Goal: Task Accomplishment & Management: Manage account settings

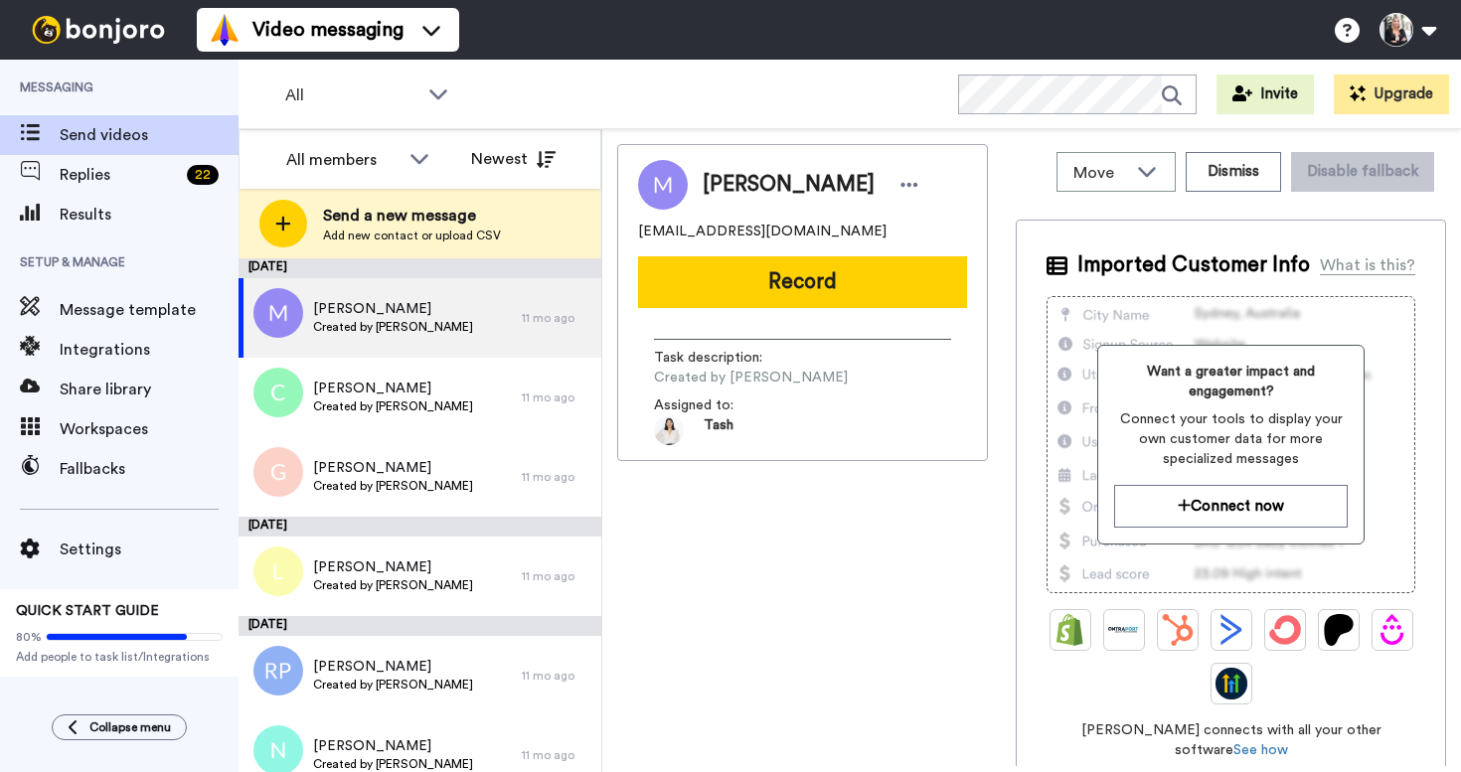
click at [91, 232] on div "Results" at bounding box center [119, 215] width 239 height 40
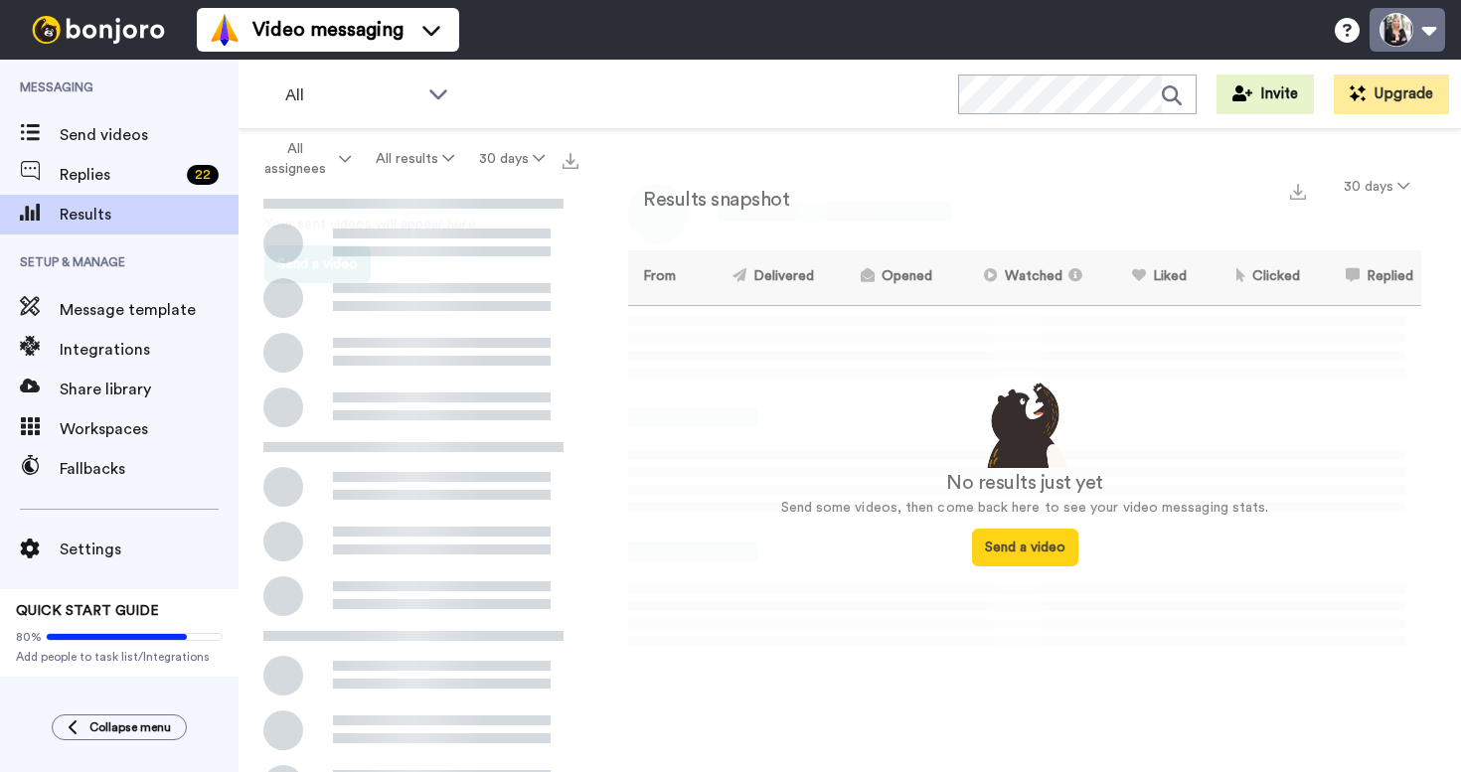
click at [1424, 31] on button at bounding box center [1408, 30] width 76 height 44
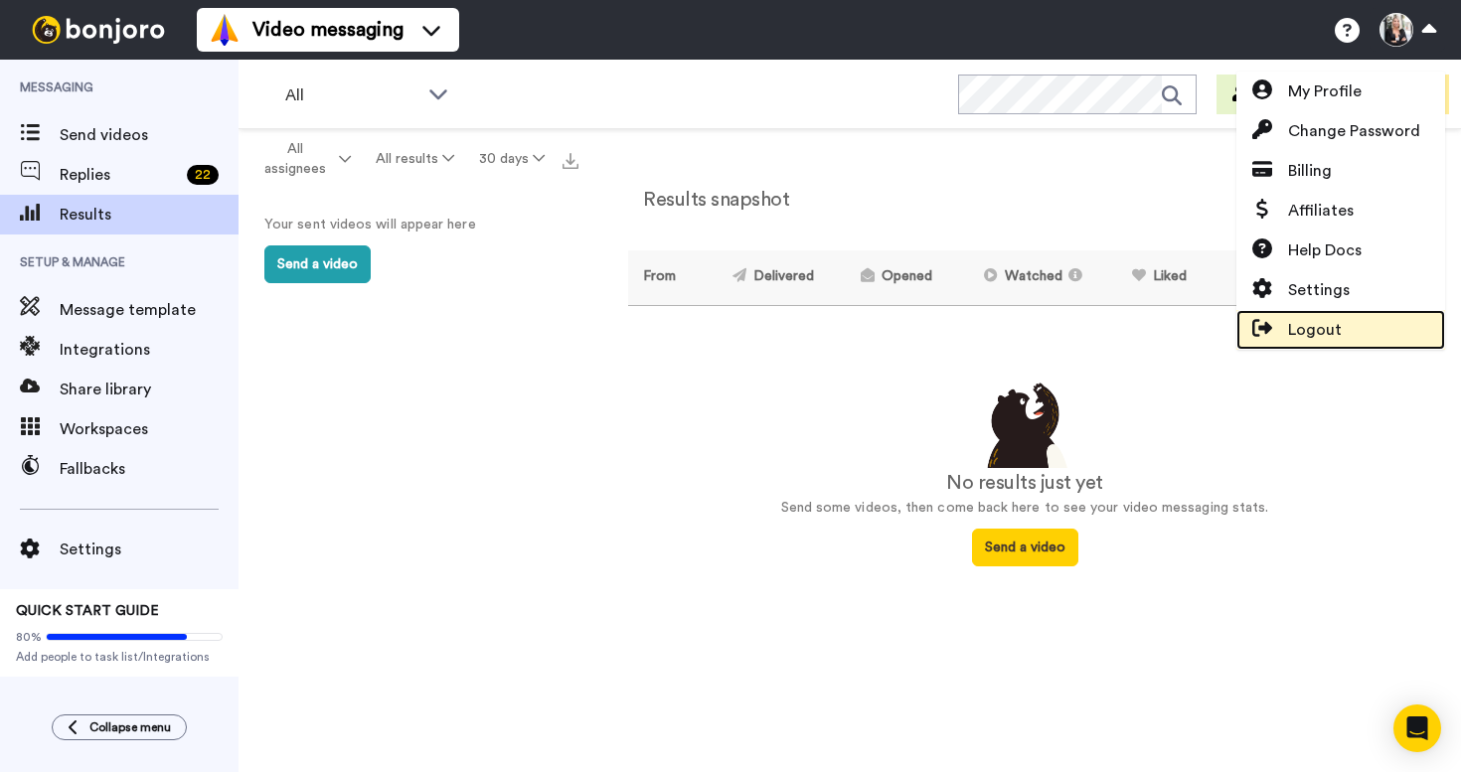
click at [1277, 334] on span at bounding box center [1263, 330] width 52 height 24
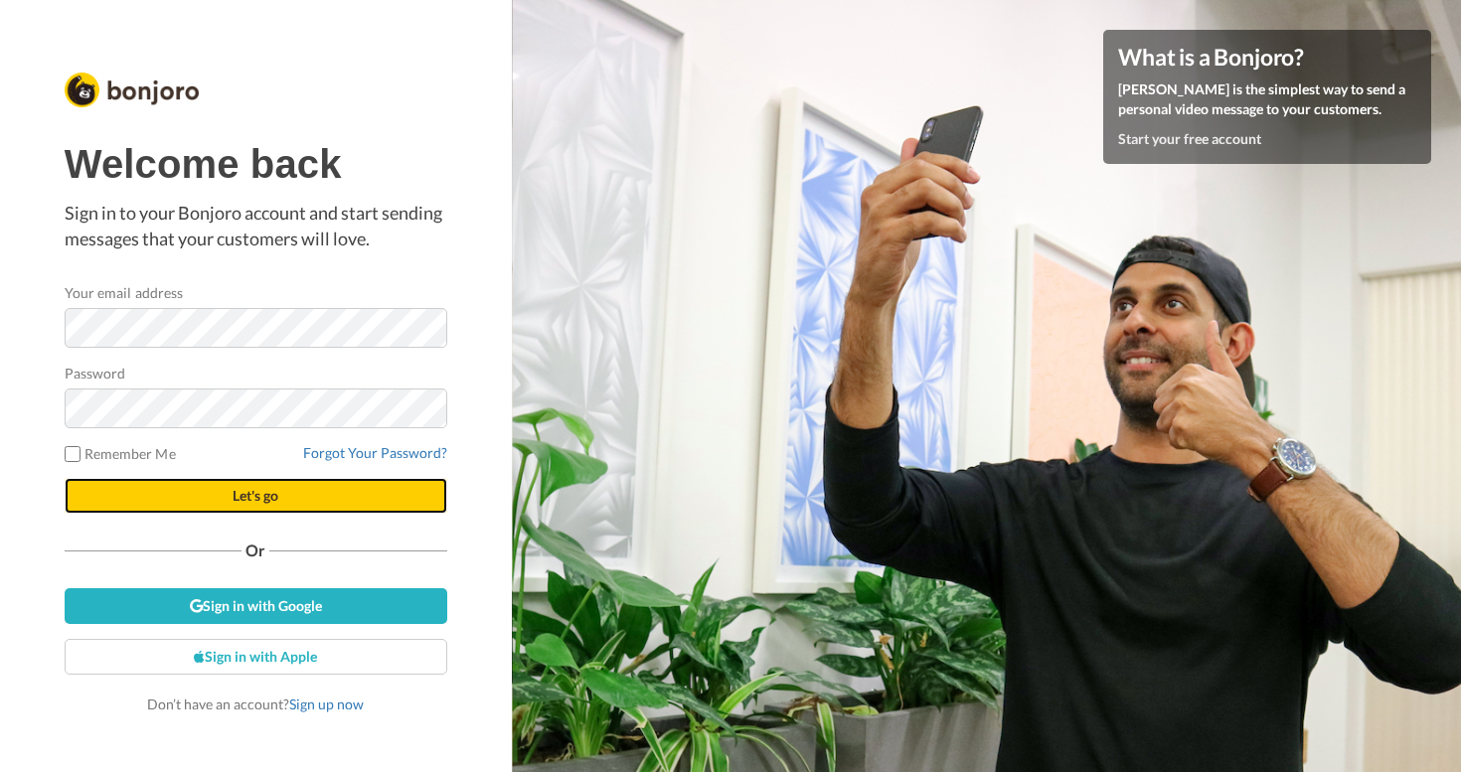
click at [170, 500] on button "Let's go" at bounding box center [256, 496] width 383 height 36
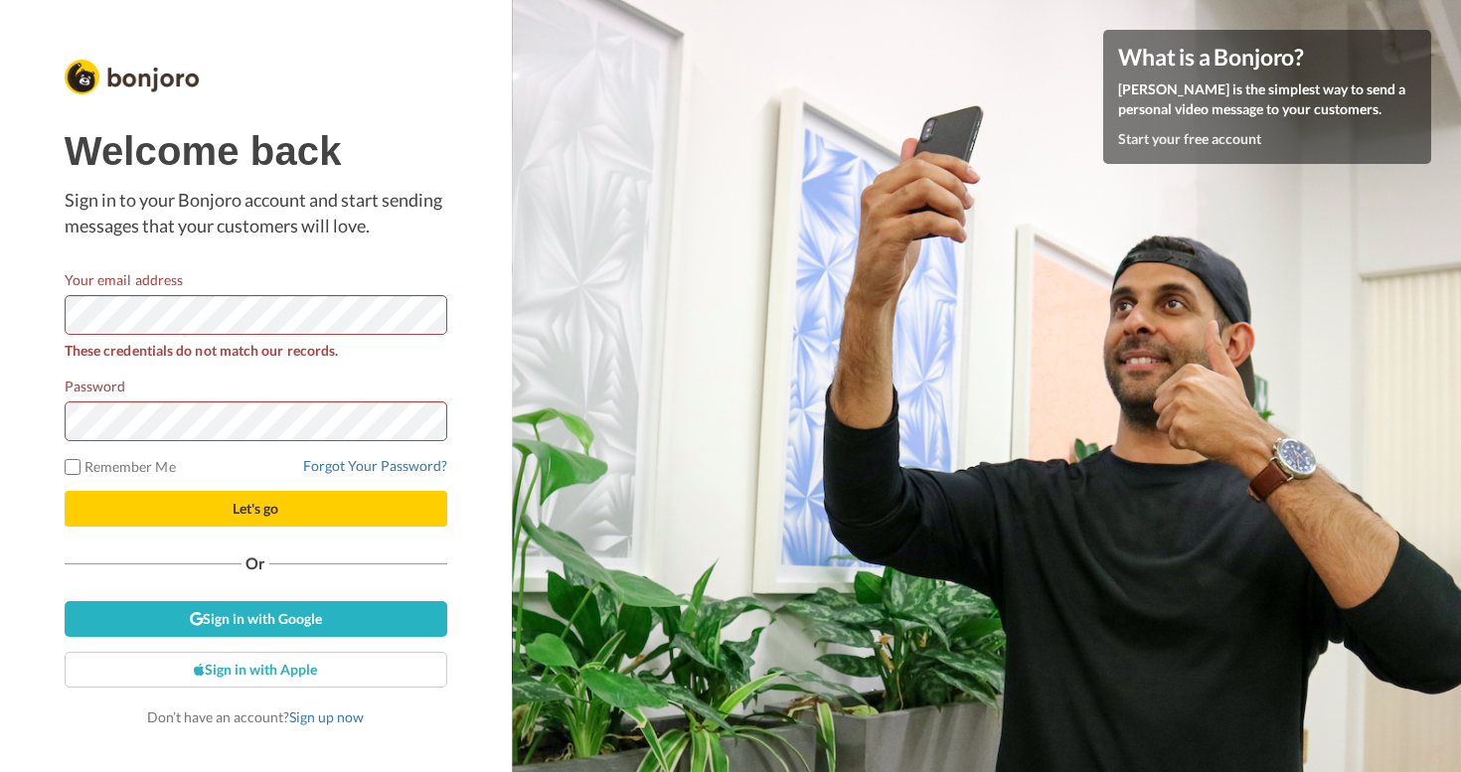
click at [17, 291] on div "Welcome back Sign in to your Bonjoro account and start sending messages that yo…" at bounding box center [256, 386] width 512 height 772
click at [7, 409] on div "Welcome back Sign in to your Bonjoro account and start sending messages that yo…" at bounding box center [256, 386] width 512 height 772
click at [99, 518] on button "Let's go" at bounding box center [256, 509] width 383 height 36
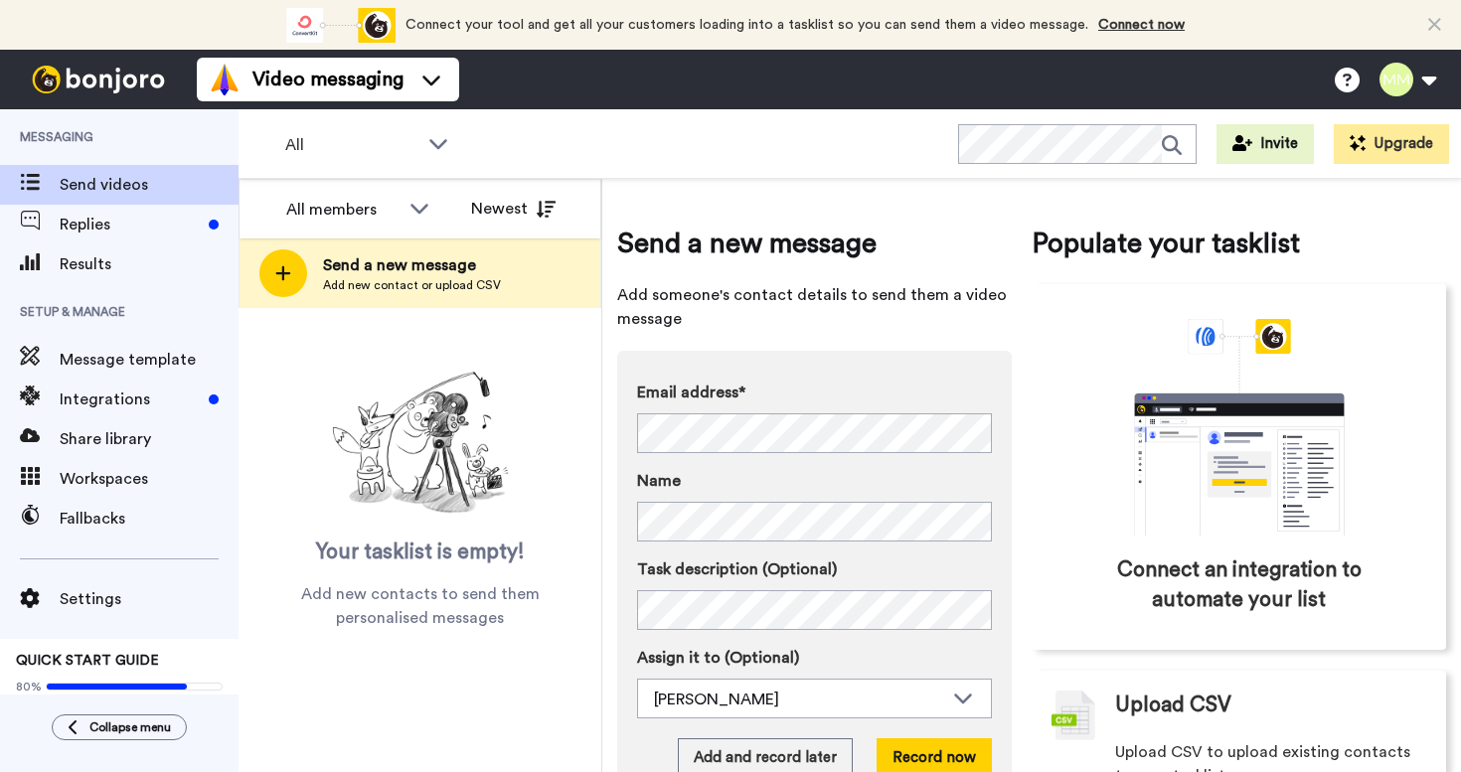
click at [134, 264] on span "Results" at bounding box center [149, 265] width 179 height 24
